Goal: Navigation & Orientation: Go to known website

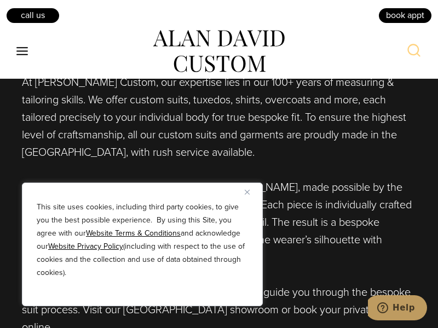
scroll to position [7058, 0]
